Goal: Transaction & Acquisition: Subscribe to service/newsletter

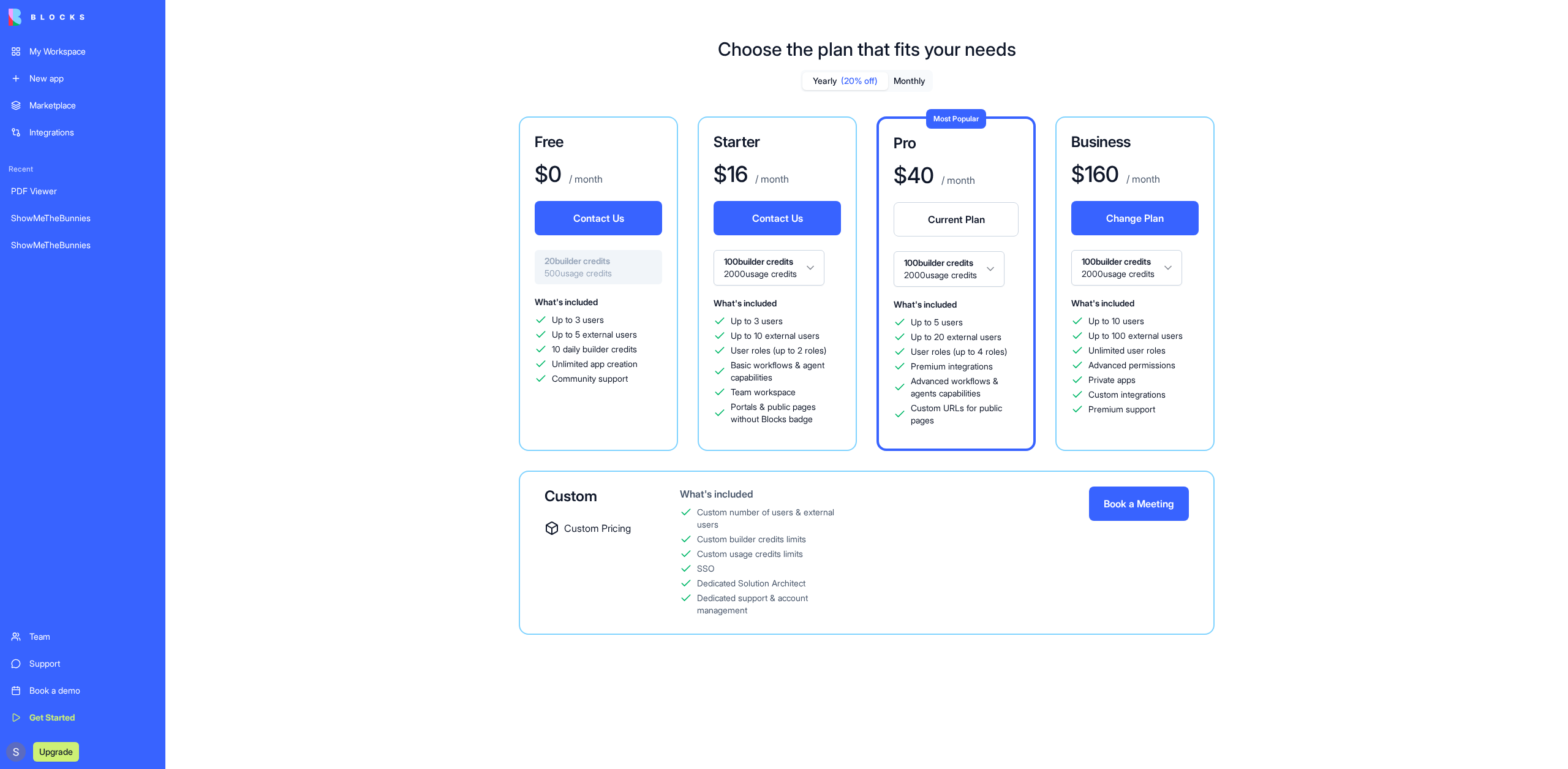
click at [812, 267] on html "My Workspace New app Marketplace Integrations Recent PDF Viewer ShowMeTheBunnie…" at bounding box center [784, 384] width 1568 height 769
click at [815, 273] on html "My Workspace New app Marketplace Integrations Recent PDF Viewer ShowMeTheBunnie…" at bounding box center [784, 384] width 1568 height 769
click at [799, 271] on html "My Workspace New app Marketplace Integrations Recent PDF Viewer ShowMeTheBunnie…" at bounding box center [784, 384] width 1568 height 769
